Goal: Task Accomplishment & Management: Use online tool/utility

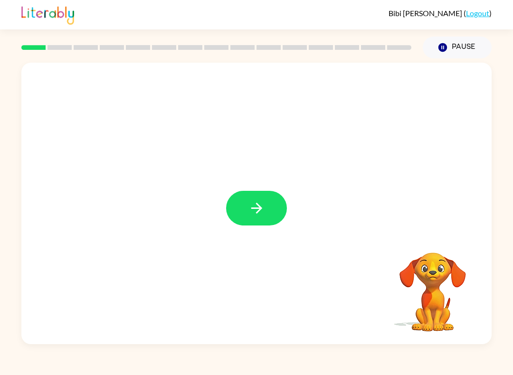
click at [253, 224] on button "button" at bounding box center [256, 208] width 61 height 35
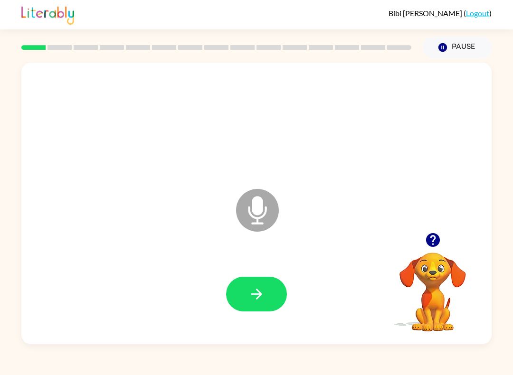
click at [249, 273] on div at bounding box center [256, 294] width 451 height 81
click at [255, 298] on icon "button" at bounding box center [257, 294] width 17 height 17
click at [250, 290] on icon "button" at bounding box center [257, 294] width 17 height 17
click at [259, 298] on icon "button" at bounding box center [256, 294] width 11 height 11
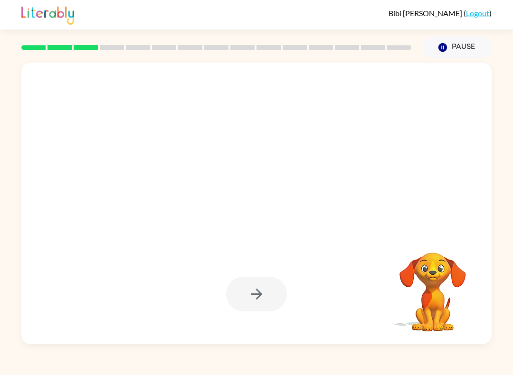
click at [119, 201] on div at bounding box center [234, 187] width 406 height 38
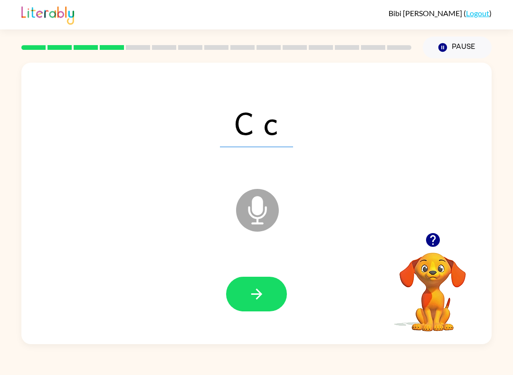
click at [246, 296] on button "button" at bounding box center [256, 294] width 61 height 35
click at [257, 286] on button "button" at bounding box center [256, 294] width 61 height 35
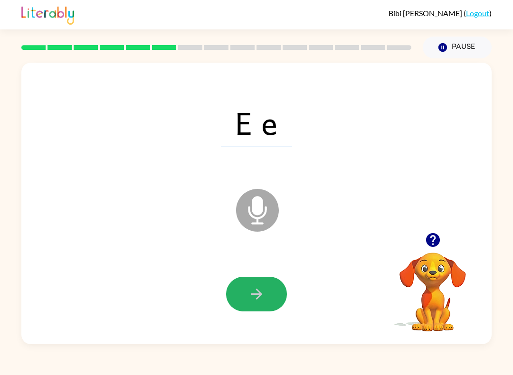
click at [260, 298] on icon "button" at bounding box center [257, 294] width 17 height 17
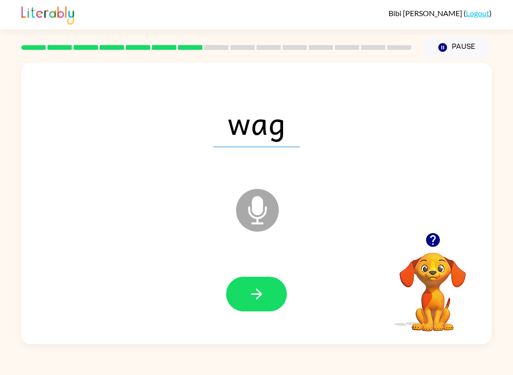
click at [257, 291] on icon "button" at bounding box center [256, 294] width 11 height 11
click at [249, 291] on icon "button" at bounding box center [257, 294] width 17 height 17
click at [259, 293] on icon "button" at bounding box center [256, 294] width 11 height 11
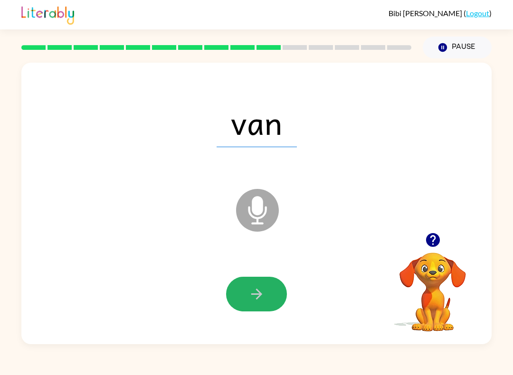
click at [250, 285] on button "button" at bounding box center [256, 294] width 61 height 35
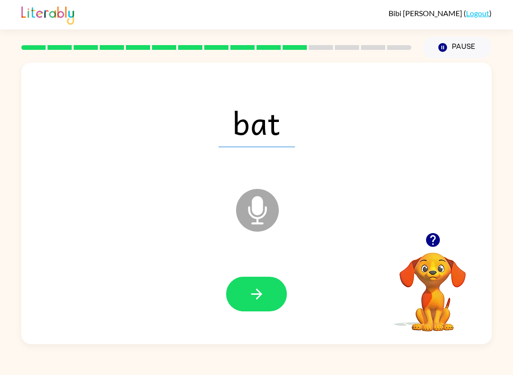
click at [256, 291] on icon "button" at bounding box center [257, 294] width 17 height 17
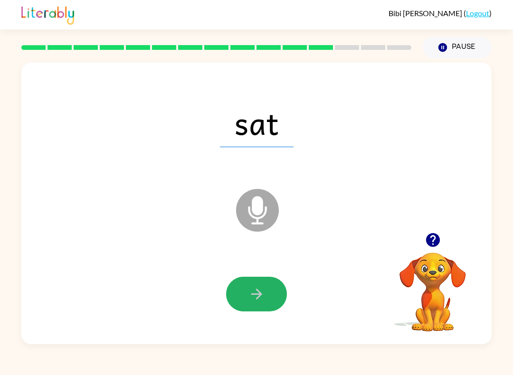
click at [252, 303] on button "button" at bounding box center [256, 294] width 61 height 35
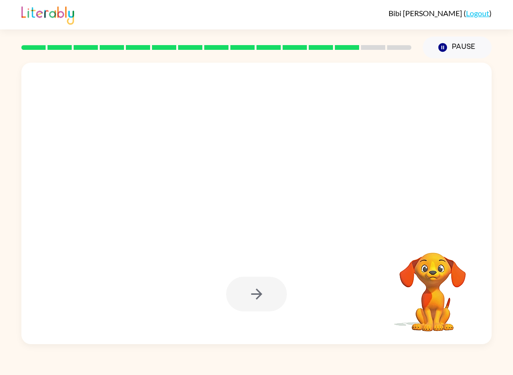
click at [253, 302] on div at bounding box center [256, 294] width 61 height 35
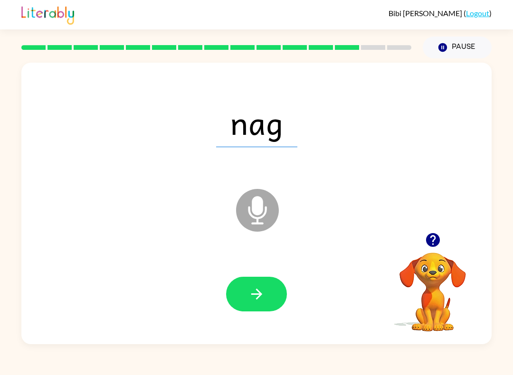
click at [256, 302] on icon "button" at bounding box center [257, 294] width 17 height 17
click at [256, 301] on div at bounding box center [256, 294] width 61 height 35
click at [273, 295] on button "button" at bounding box center [256, 294] width 61 height 35
